Goal: Task Accomplishment & Management: Use online tool/utility

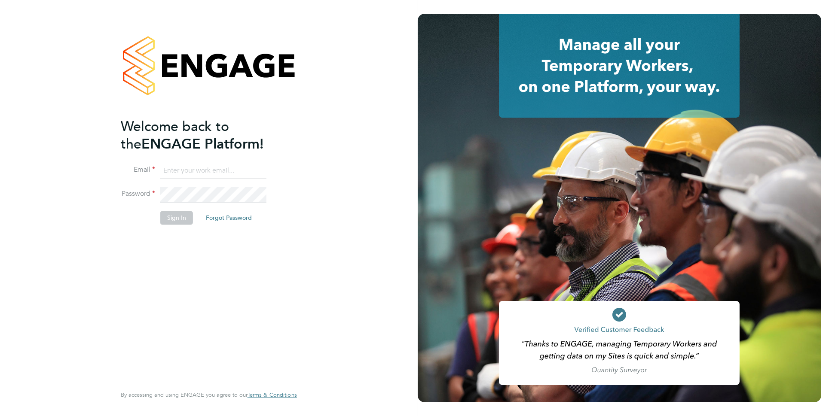
type input "dean.fisher@networkrail.co.uk"
click at [174, 216] on button "Sign In" at bounding box center [176, 218] width 33 height 14
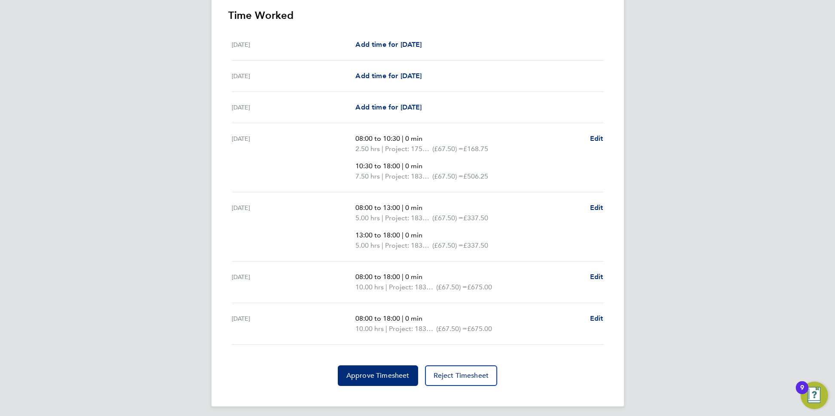
scroll to position [264, 0]
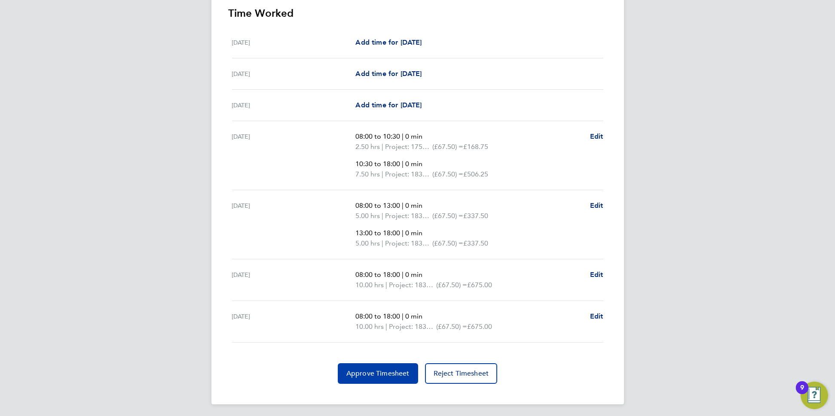
click at [375, 369] on span "Approve Timesheet" at bounding box center [377, 373] width 63 height 9
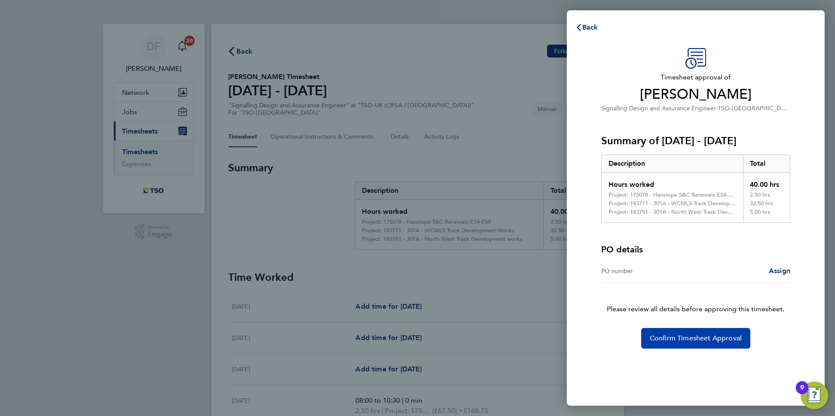
click at [703, 336] on span "Confirm Timesheet Approval" at bounding box center [696, 338] width 92 height 9
